Goal: Obtain resource: Download file/media

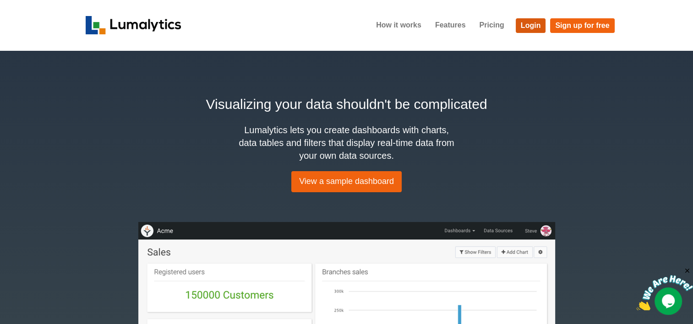
click at [535, 23] on link "Login" at bounding box center [531, 25] width 30 height 15
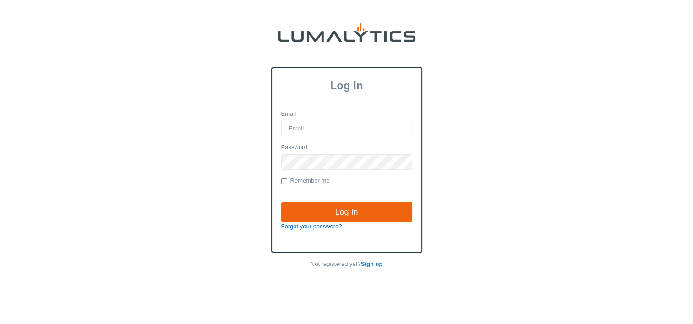
click at [307, 129] on input "Email" at bounding box center [346, 129] width 131 height 16
type input "[EMAIL_ADDRESS][DOMAIN_NAME]"
click at [281, 202] on input "Log In" at bounding box center [346, 212] width 131 height 21
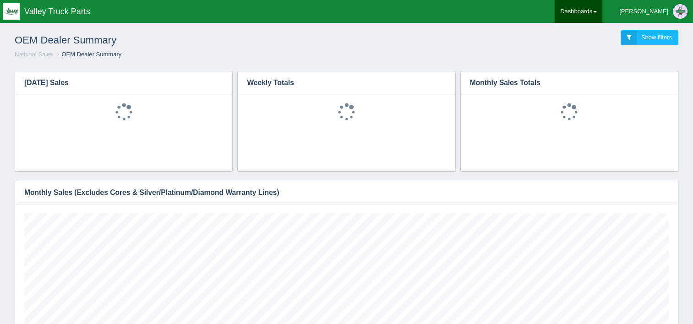
click at [602, 8] on link "Dashboards" at bounding box center [579, 11] width 48 height 23
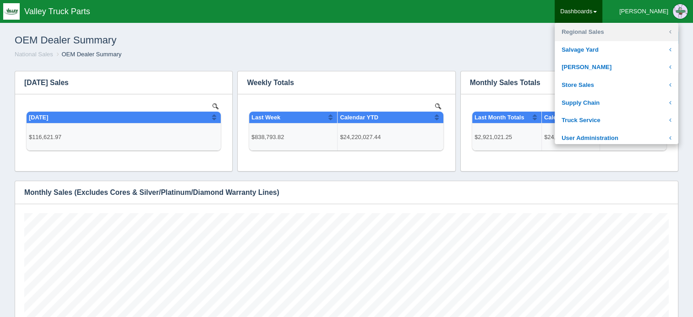
scroll to position [183, 0]
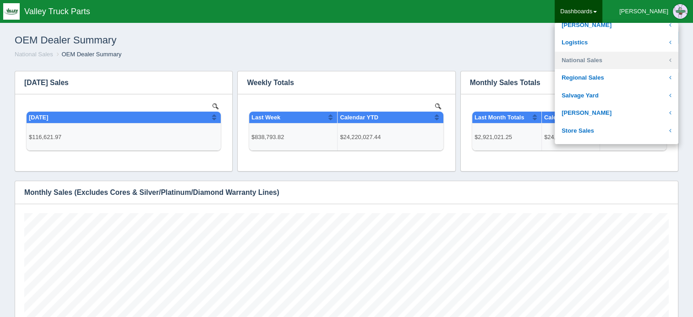
click at [621, 64] on link "National Sales" at bounding box center [617, 61] width 124 height 18
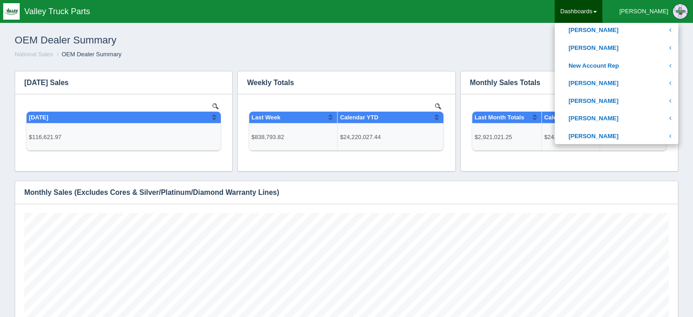
scroll to position [412, 0]
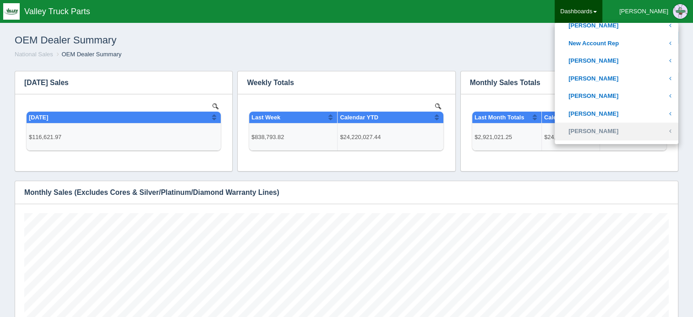
click at [611, 129] on link "Troy Wheeler" at bounding box center [617, 132] width 124 height 18
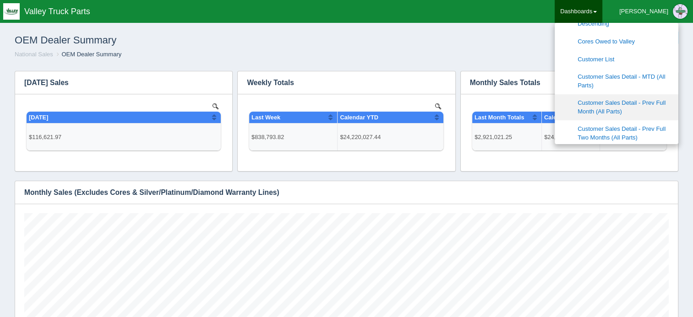
scroll to position [550, 0]
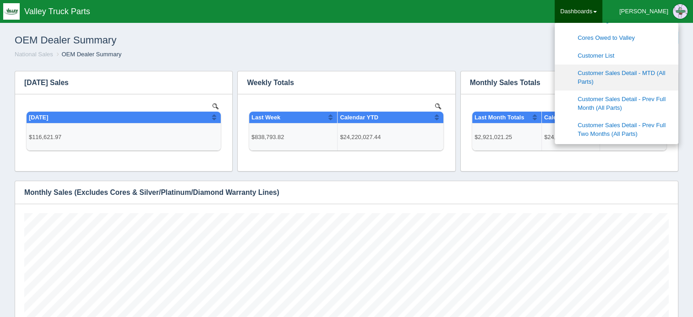
click at [616, 76] on link "Customer Sales Detail - MTD (All Parts)" at bounding box center [617, 78] width 124 height 26
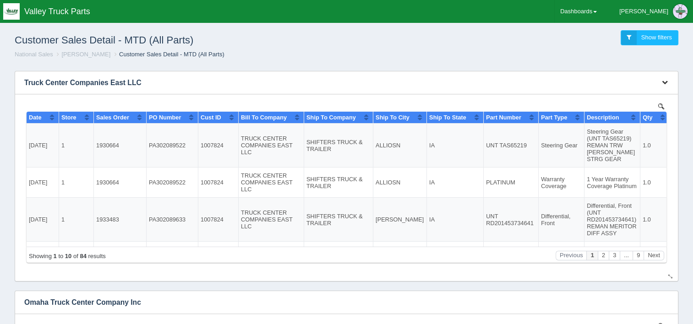
click at [661, 83] on button "button" at bounding box center [665, 83] width 12 height 14
click at [618, 96] on link "Download CSV" at bounding box center [634, 96] width 73 height 13
click at [673, 55] on ol "National Sales Troy Wheeler Customer Sales Detail - MTD (All Parts)" at bounding box center [346, 54] width 678 height 9
click at [602, 5] on link "Dashboards" at bounding box center [579, 11] width 48 height 23
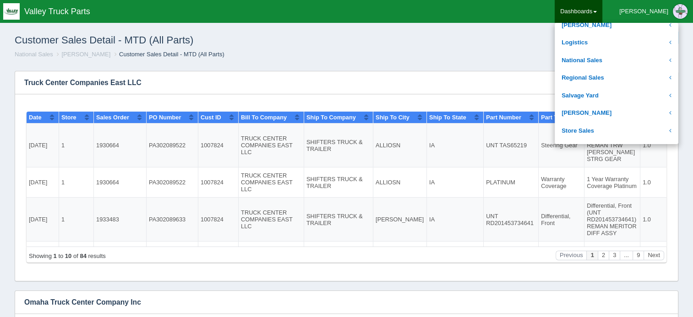
scroll to position [137, 0]
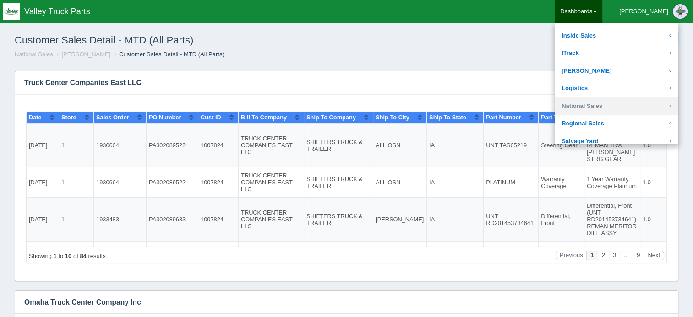
click at [623, 108] on link "National Sales" at bounding box center [617, 107] width 124 height 18
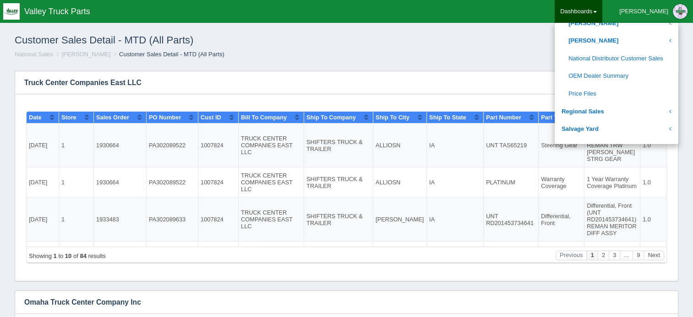
scroll to position [504, 0]
click at [620, 60] on link "National Distributor Customer Sales" at bounding box center [617, 58] width 124 height 18
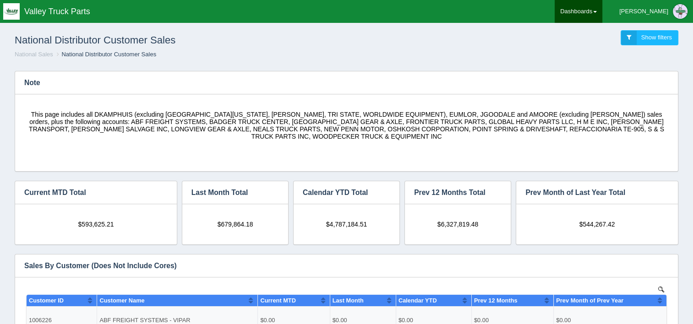
click at [602, 11] on link "Dashboards" at bounding box center [579, 11] width 48 height 23
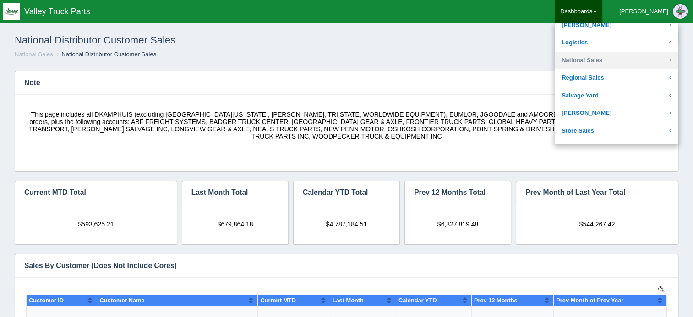
click at [619, 66] on link "National Sales" at bounding box center [617, 61] width 124 height 18
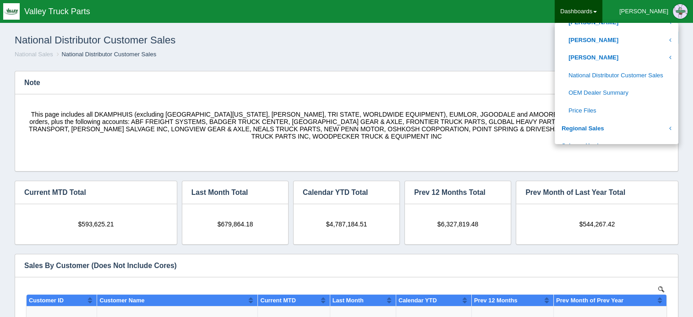
scroll to position [504, 0]
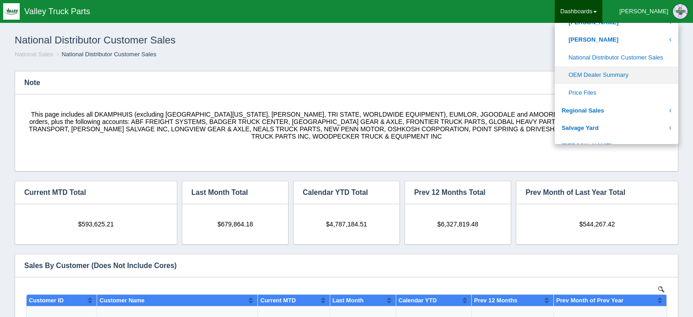
click at [621, 74] on link "OEM Dealer Summary" at bounding box center [617, 75] width 124 height 18
